Goal: Information Seeking & Learning: Learn about a topic

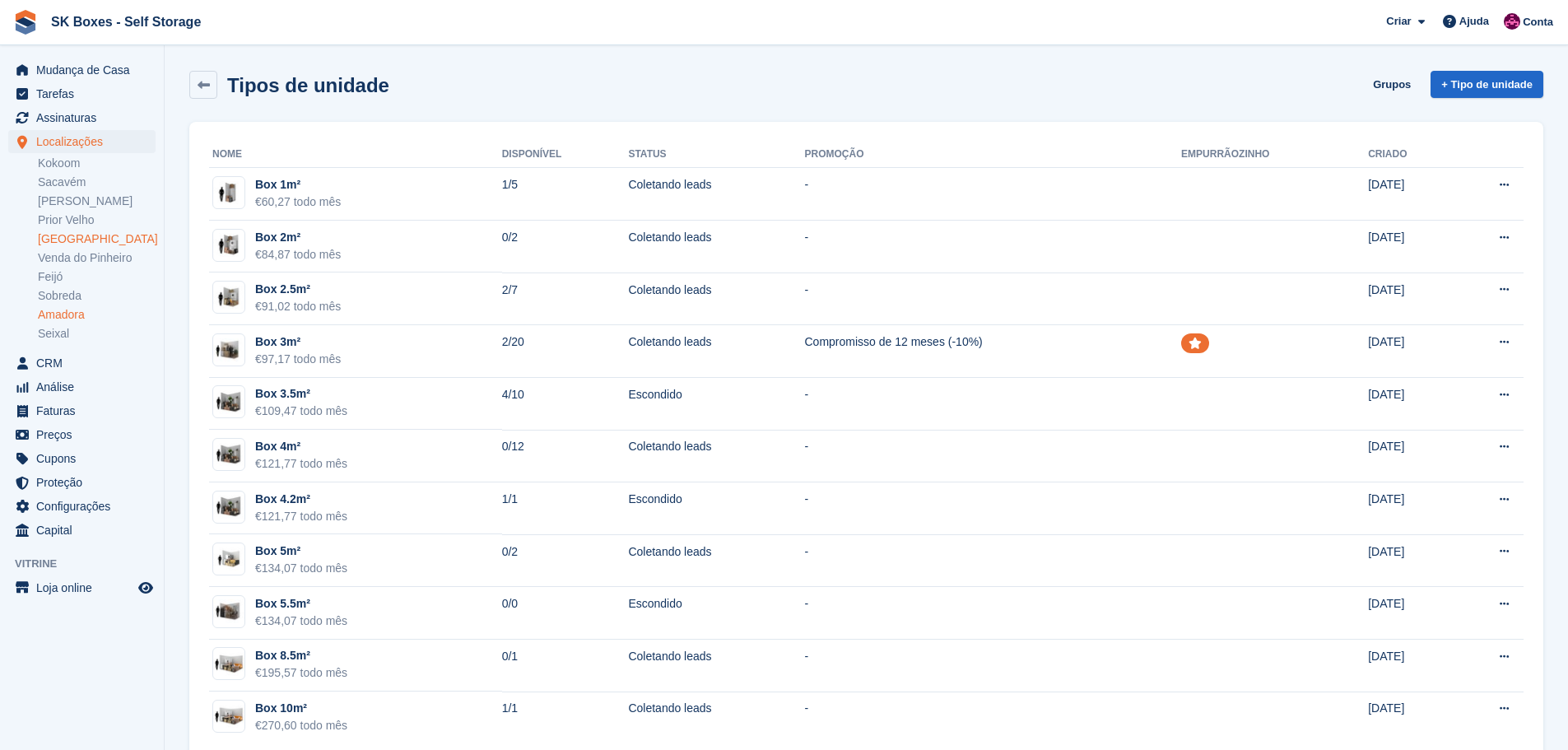
click at [69, 241] on link "[GEOGRAPHIC_DATA]" at bounding box center [97, 239] width 117 height 16
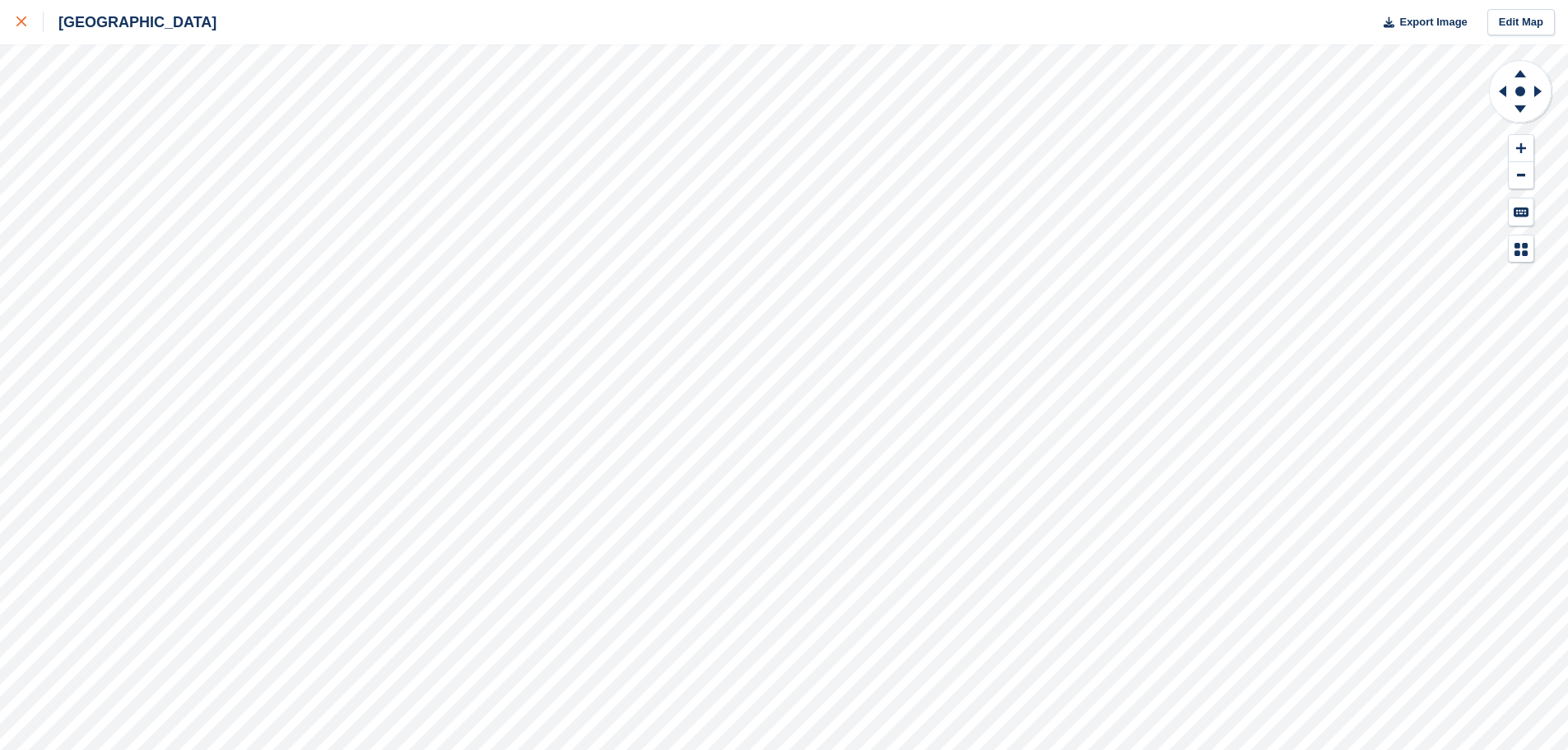
click at [19, 31] on div at bounding box center [30, 22] width 27 height 20
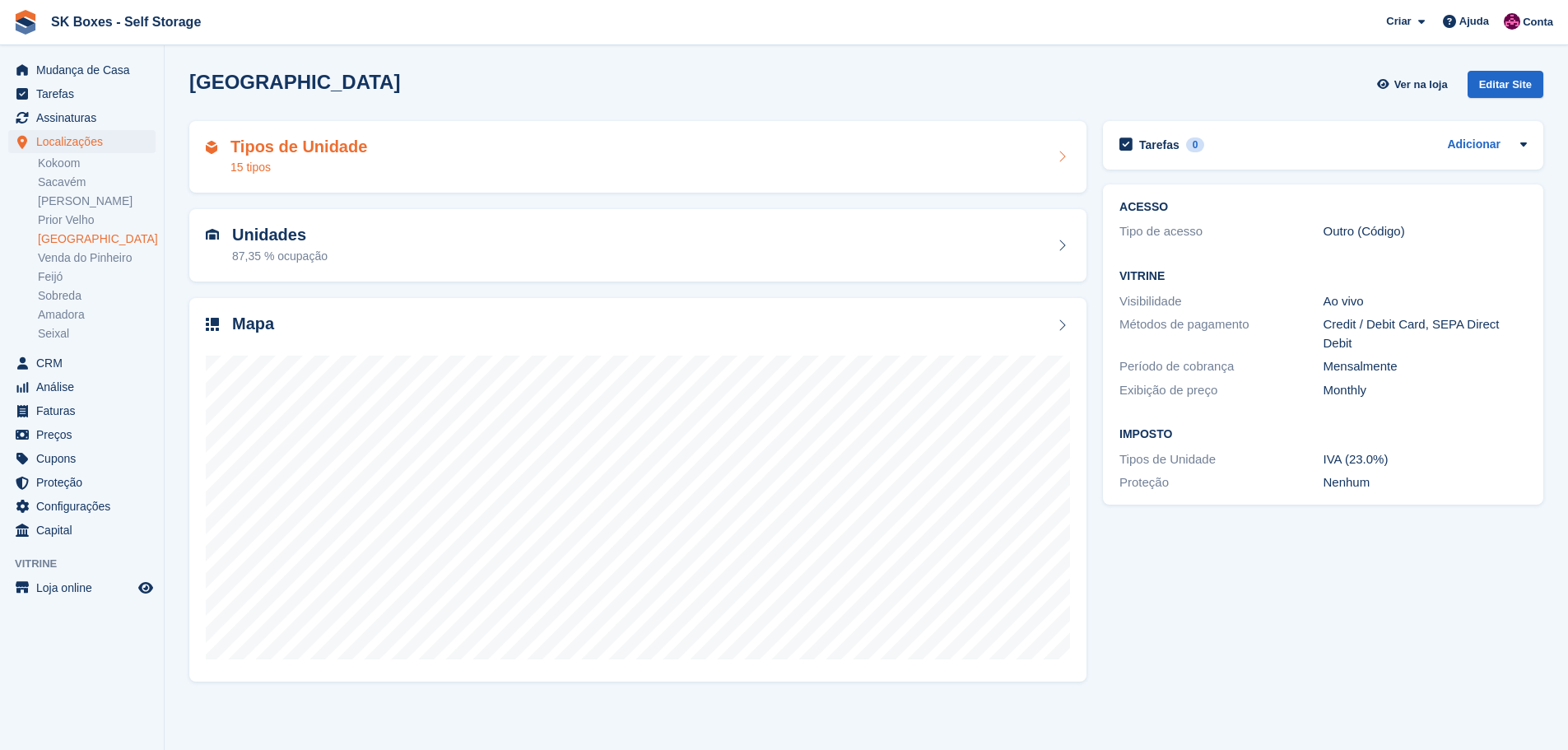
click at [409, 150] on div "Tipos de Unidade 15 tipos" at bounding box center [638, 157] width 864 height 40
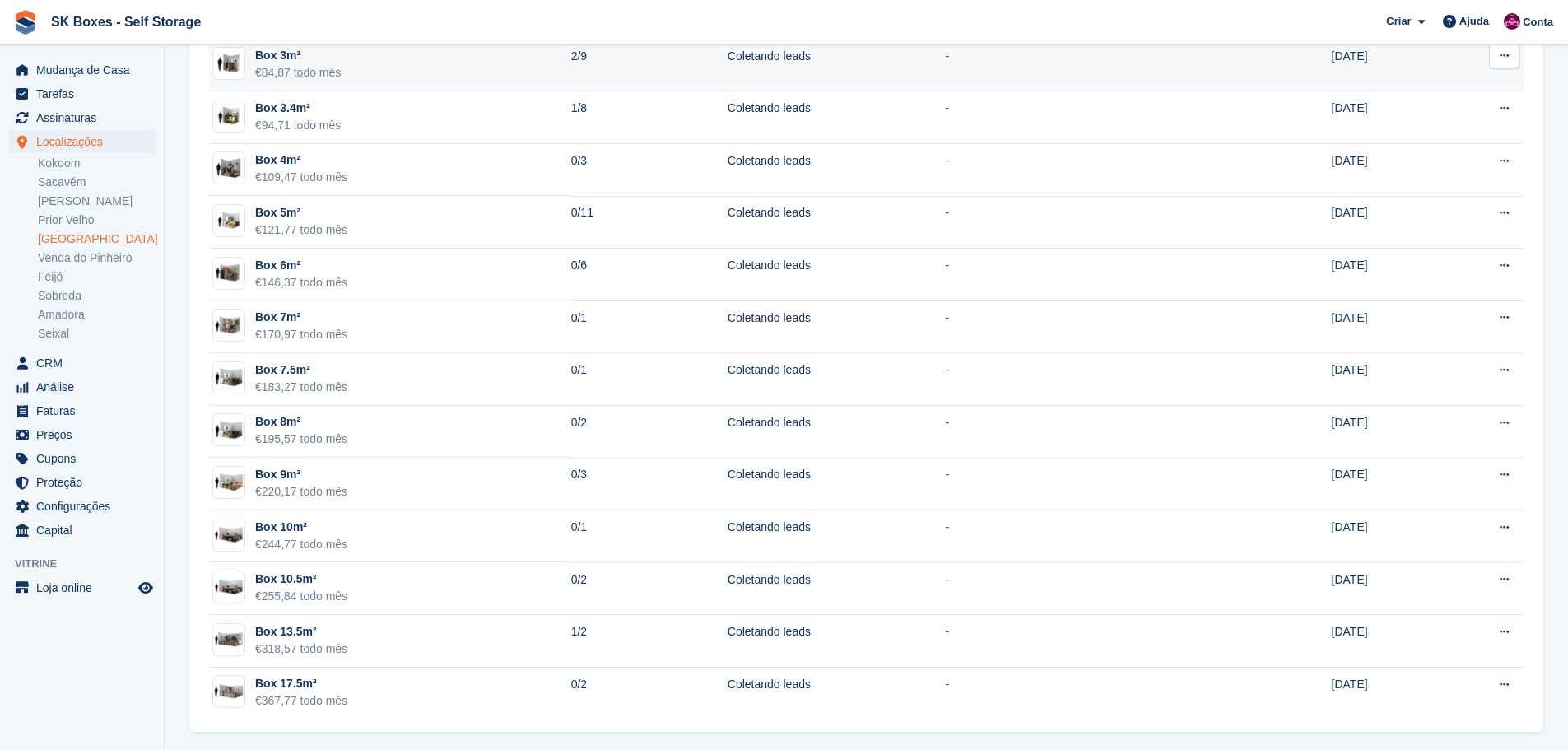
scroll to position [241, 0]
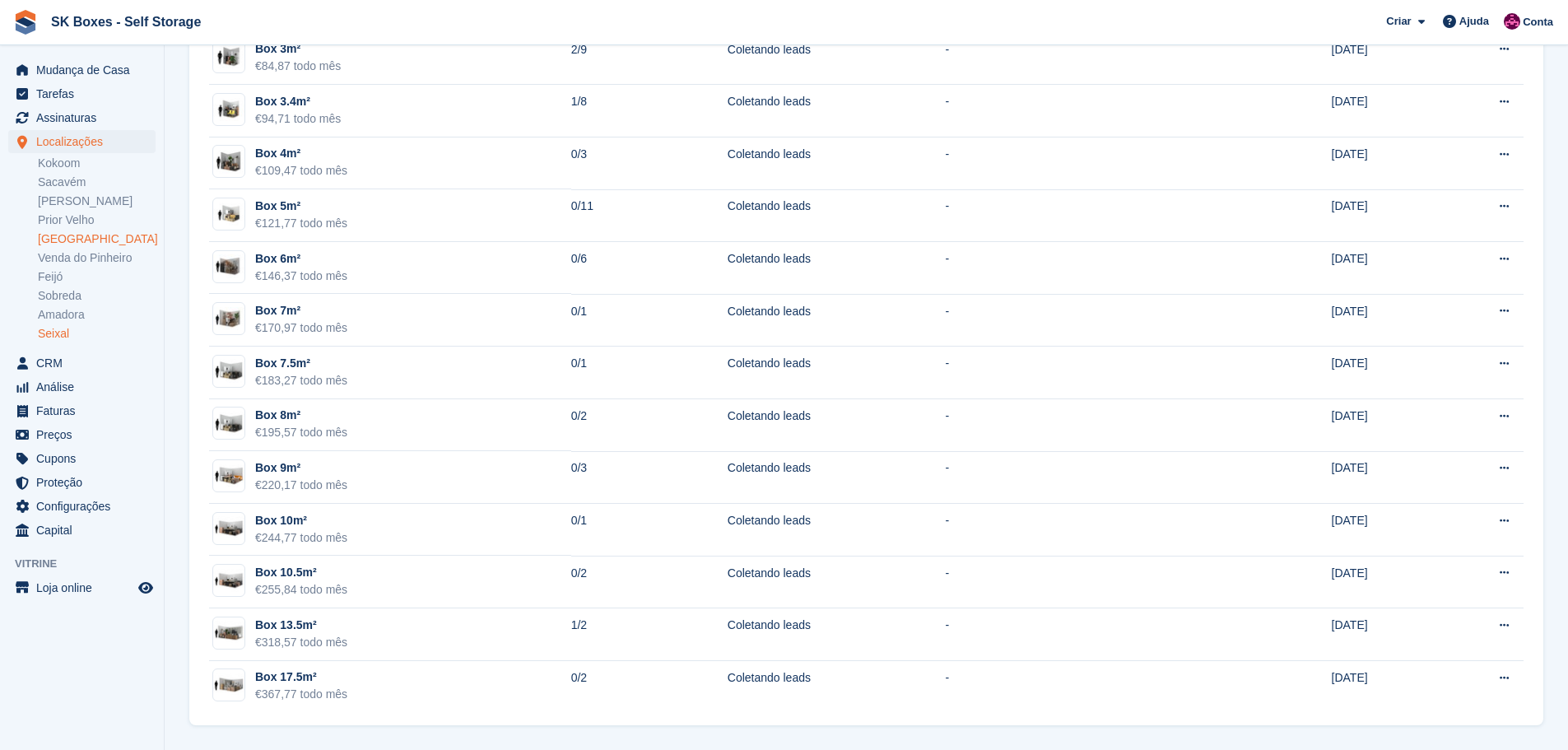
click at [48, 341] on link "Seixal" at bounding box center [97, 333] width 117 height 16
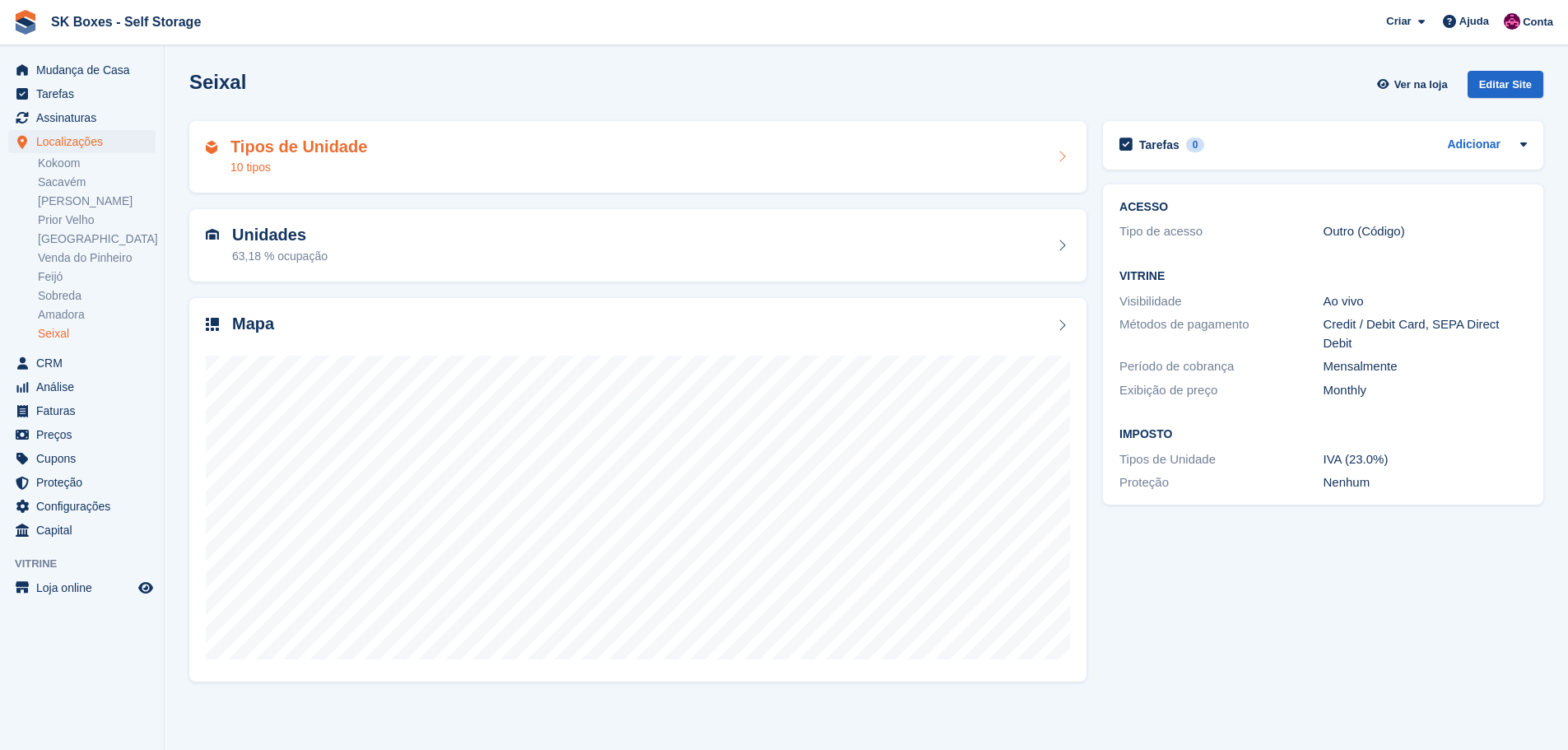
click at [275, 184] on div "Tipos de Unidade 10 tipos" at bounding box center [638, 157] width 897 height 73
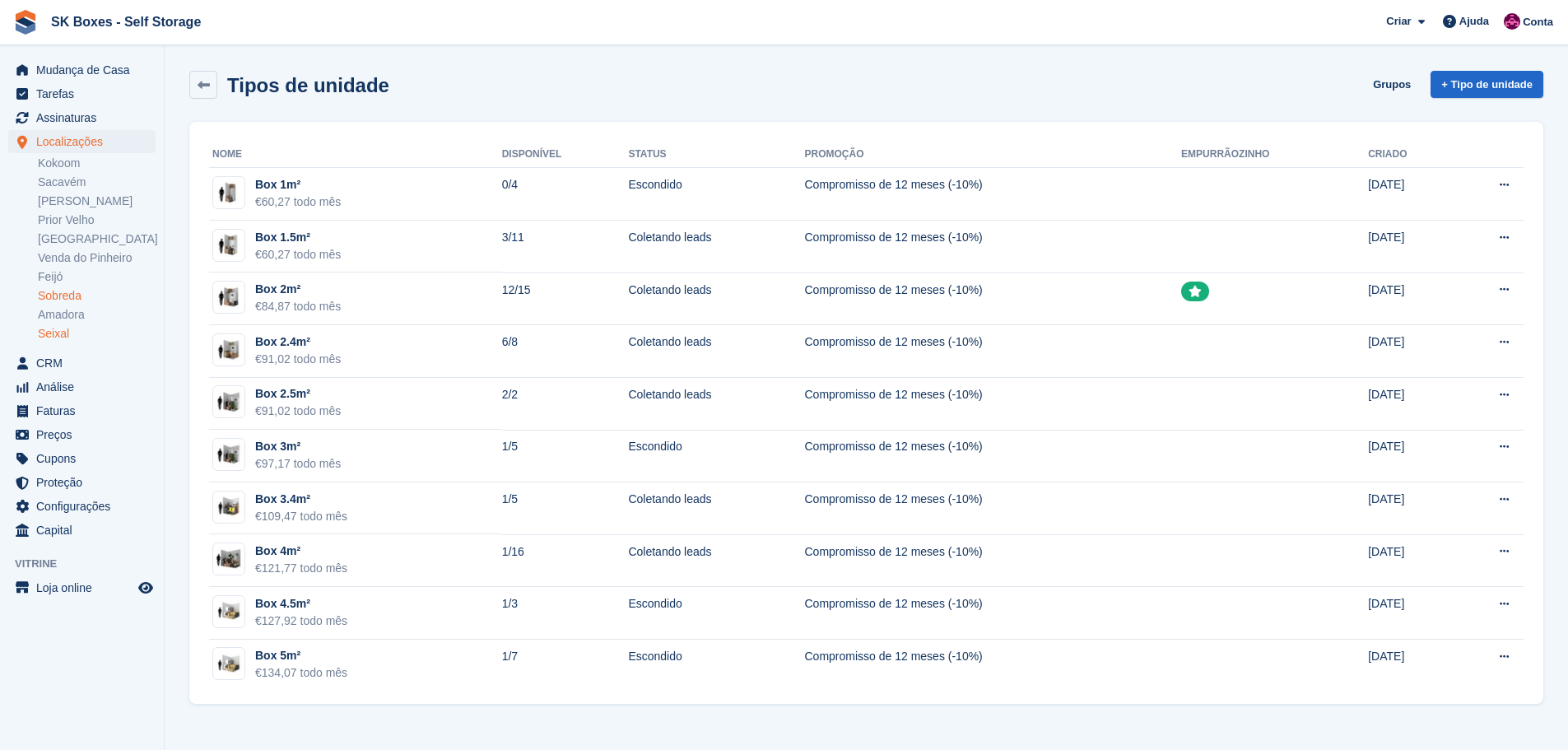
click at [79, 291] on link "Sobreda" at bounding box center [97, 295] width 117 height 16
click at [79, 279] on link "Feijó" at bounding box center [97, 276] width 117 height 16
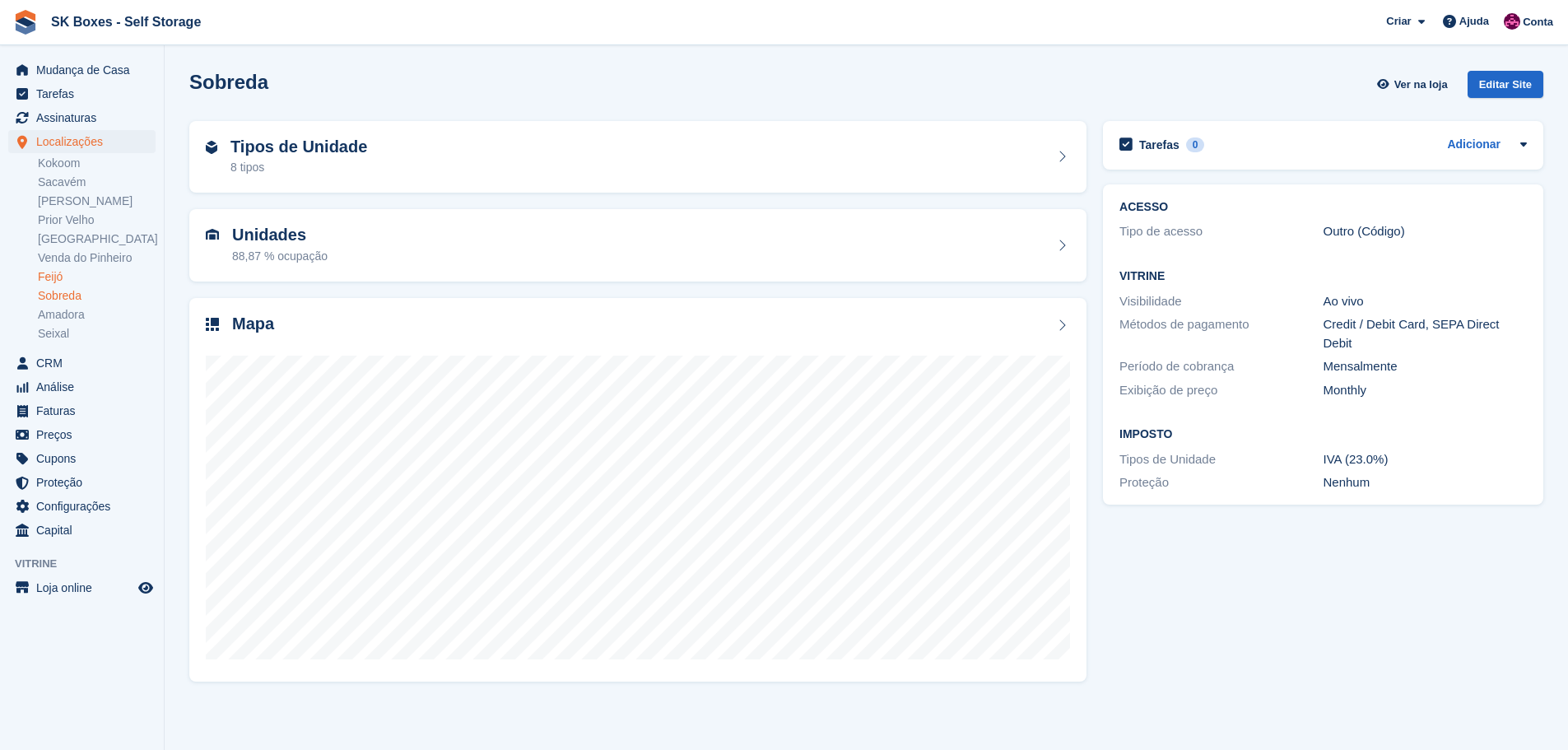
click at [79, 274] on link "Feijó" at bounding box center [97, 276] width 117 height 16
